Goal: Information Seeking & Learning: Learn about a topic

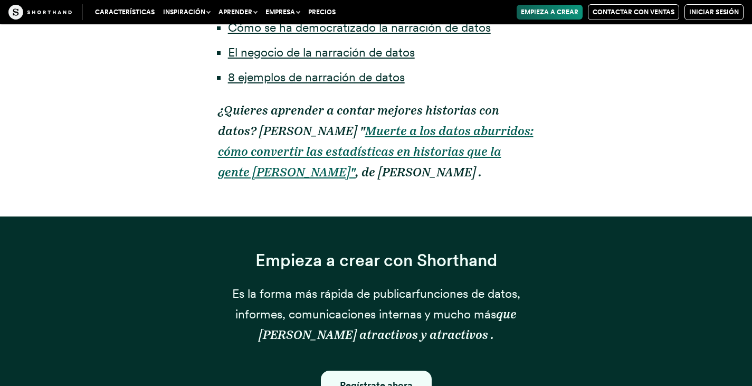
scroll to position [950, 0]
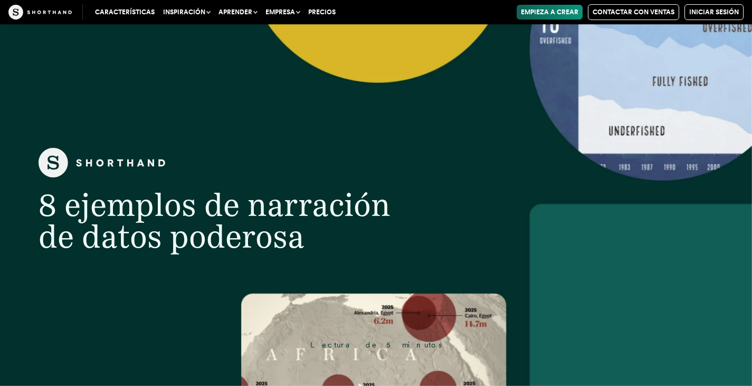
click at [241, 10] on font "Aprender" at bounding box center [235, 11] width 34 height 7
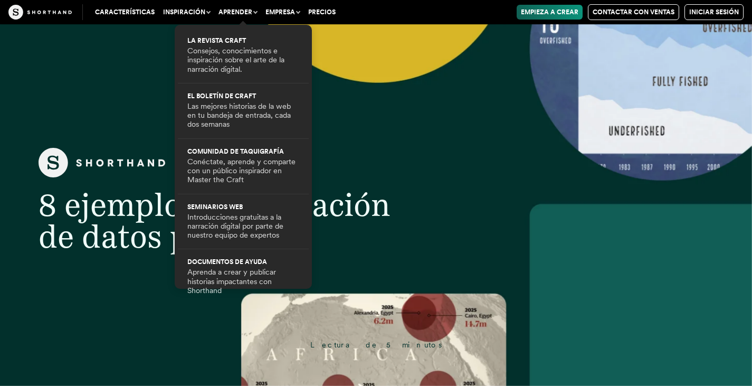
click at [423, 178] on figure at bounding box center [226, 164] width 418 height 33
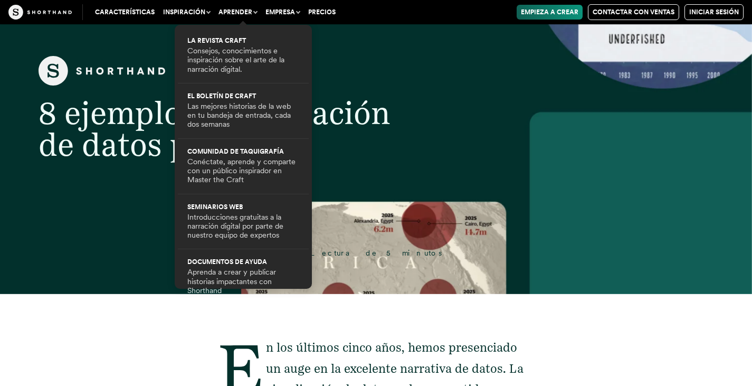
scroll to position [106, 0]
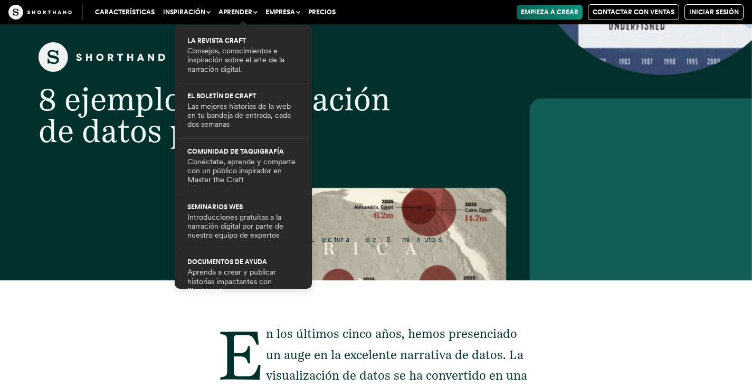
click at [84, 221] on header "8 ejemplos de narración de datos poderosa Lectura de 5 minutos" at bounding box center [376, 99] width 752 height 361
click at [120, 12] on font "Características" at bounding box center [125, 11] width 60 height 7
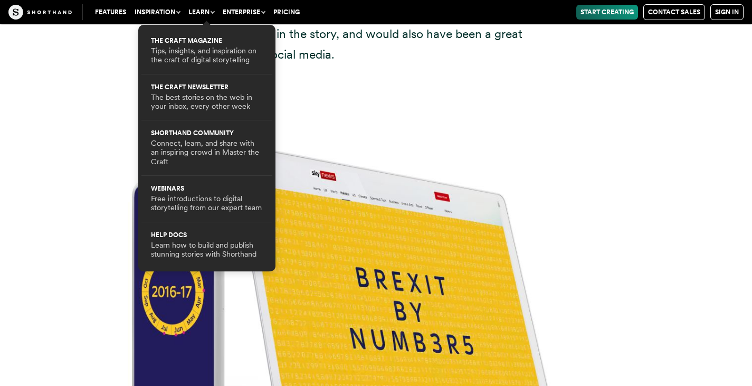
scroll to position [4222, 0]
